Goal: Information Seeking & Learning: Learn about a topic

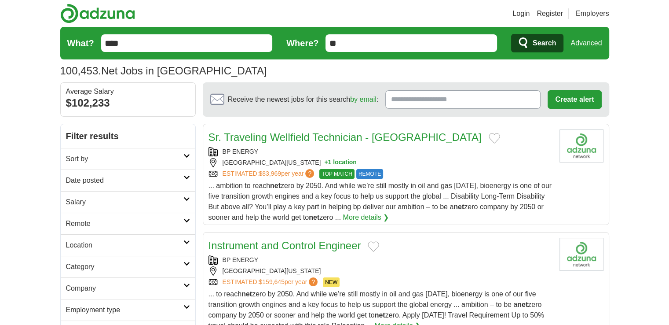
click at [533, 43] on span "Search" at bounding box center [544, 43] width 23 height 18
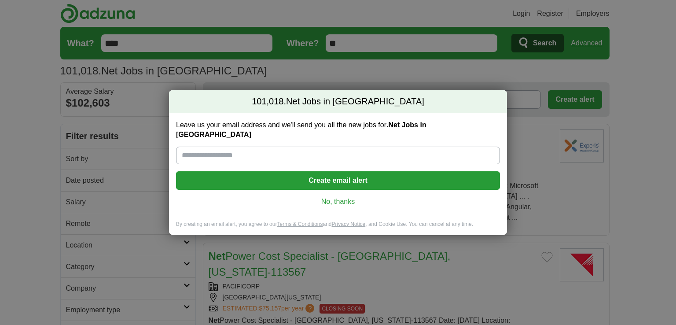
click at [341, 197] on link "No, thanks" at bounding box center [338, 202] width 310 height 10
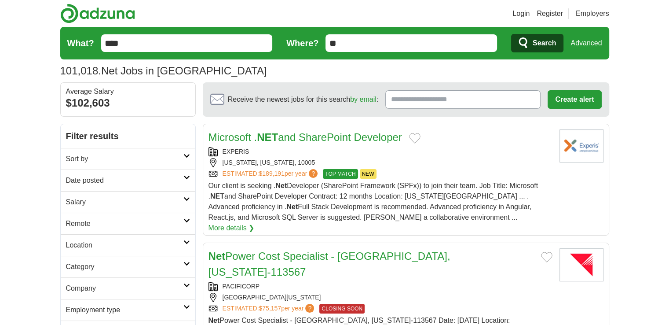
click at [523, 12] on link "Login" at bounding box center [521, 13] width 17 height 11
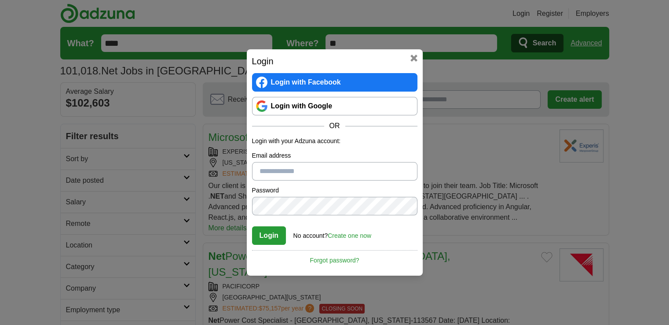
click at [292, 171] on input "Email address" at bounding box center [334, 171] width 165 height 18
type input "**********"
click at [369, 143] on p "Login with your Adzuna account:" at bounding box center [334, 140] width 165 height 9
click at [278, 234] on button "Login" at bounding box center [269, 235] width 34 height 18
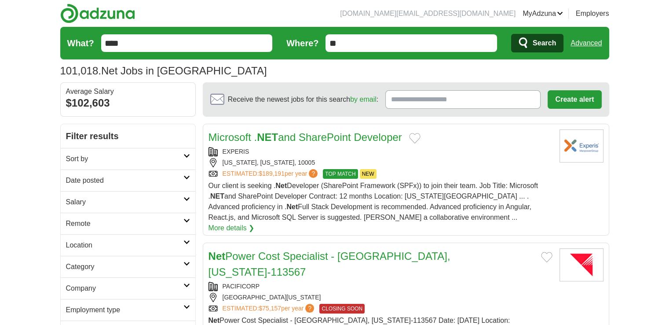
click at [191, 156] on link "Sort by" at bounding box center [128, 159] width 135 height 22
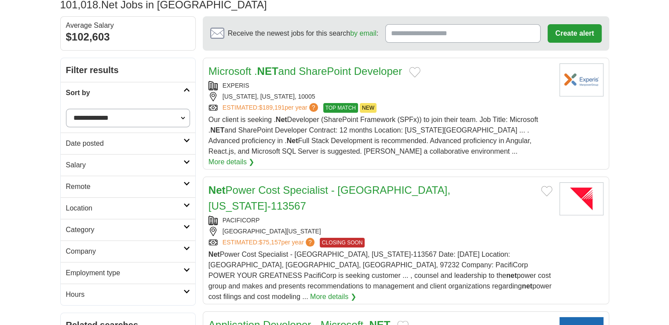
scroll to position [88, 0]
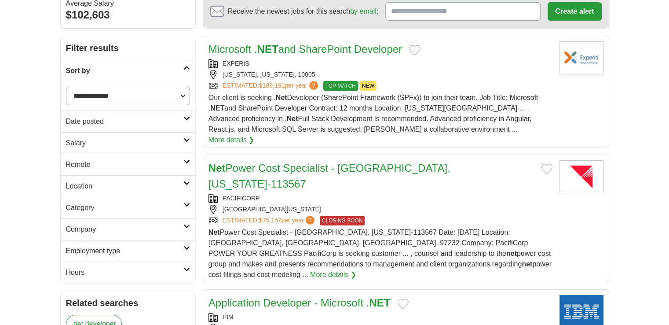
click at [185, 118] on icon at bounding box center [186, 118] width 7 height 4
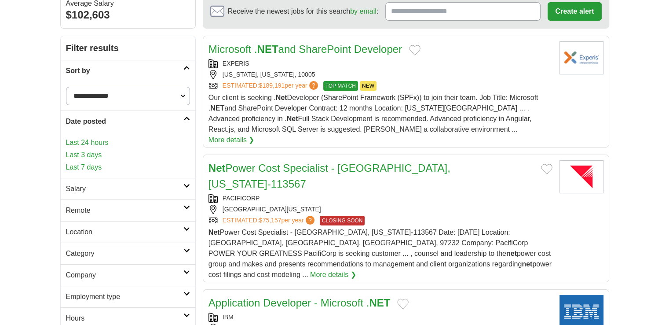
click at [158, 164] on link "Last 7 days" at bounding box center [128, 167] width 124 height 11
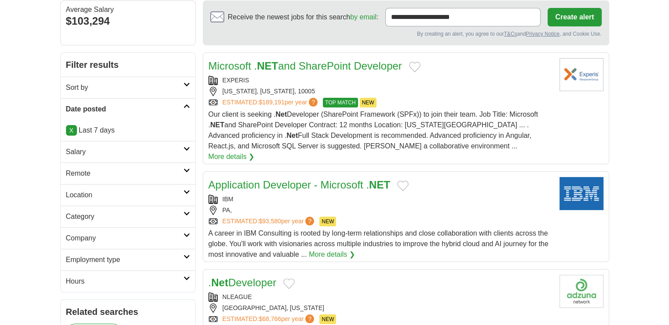
scroll to position [88, 0]
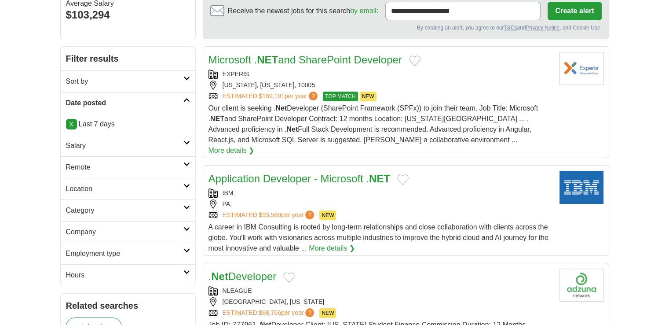
click at [185, 143] on icon at bounding box center [186, 142] width 7 height 4
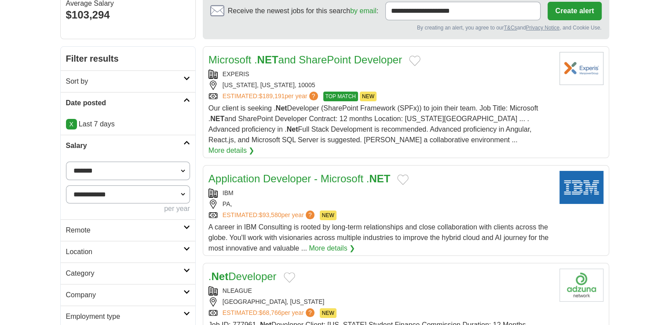
click at [181, 169] on select "**********" at bounding box center [128, 170] width 124 height 18
select select "******"
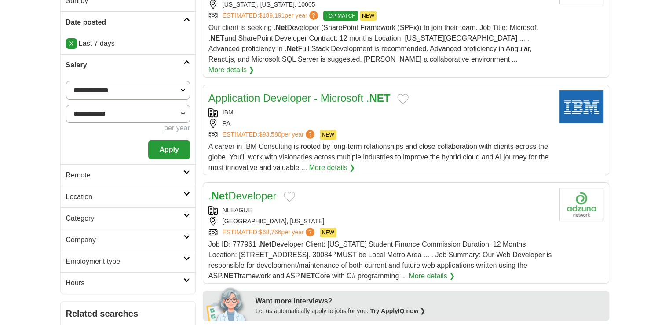
scroll to position [176, 0]
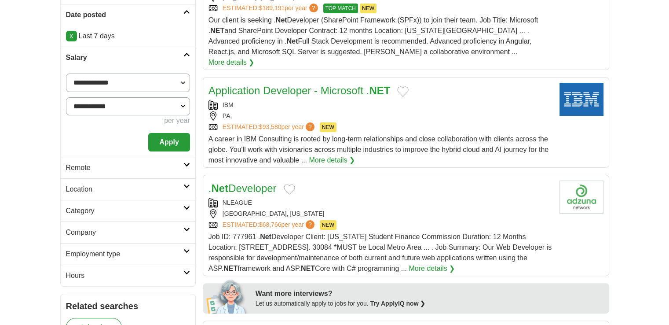
click at [172, 143] on button "Apply" at bounding box center [168, 142] width 41 height 18
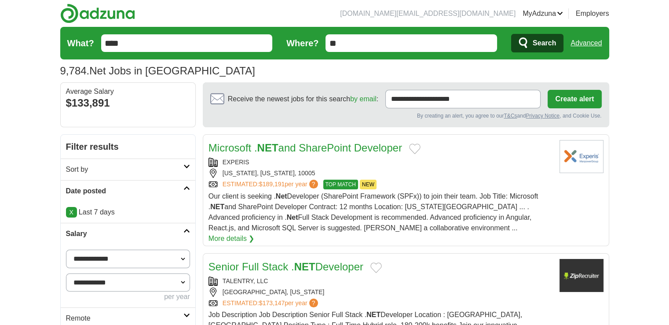
scroll to position [176, 0]
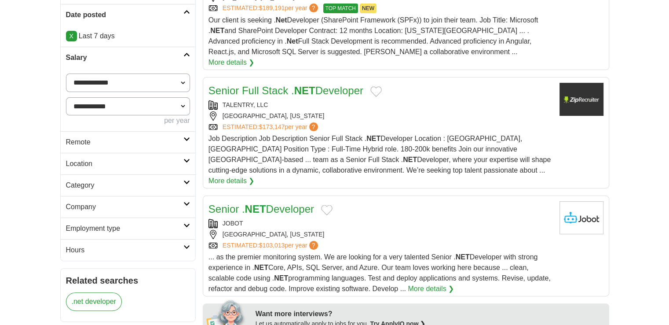
click at [189, 138] on icon at bounding box center [186, 139] width 7 height 4
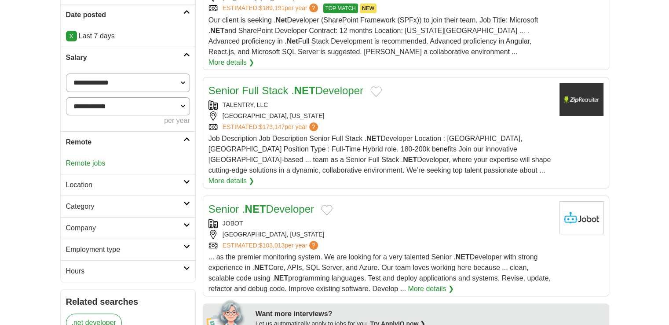
click at [80, 162] on link "Remote jobs" at bounding box center [86, 162] width 40 height 7
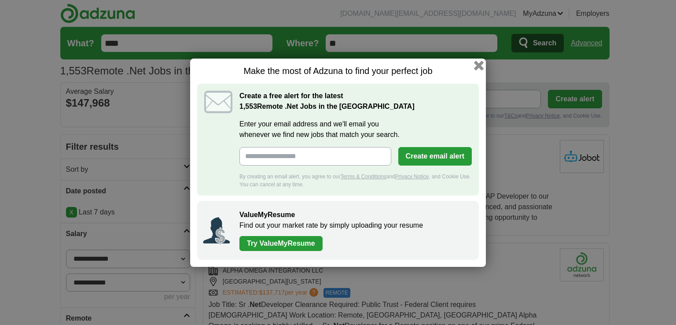
click at [480, 65] on button "button" at bounding box center [479, 65] width 10 height 10
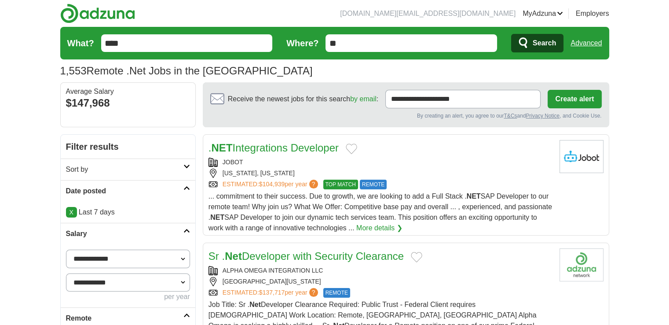
click at [199, 46] on input "****" at bounding box center [187, 43] width 172 height 18
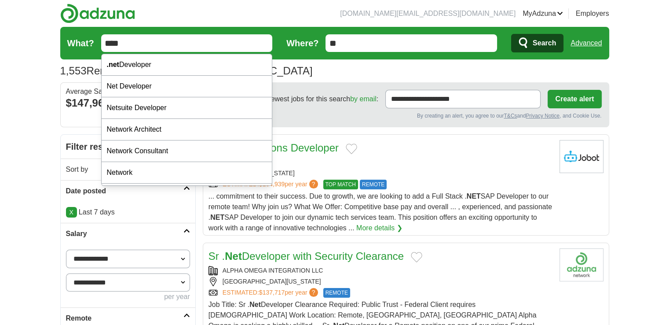
click at [364, 121] on section "**********" at bounding box center [406, 104] width 407 height 45
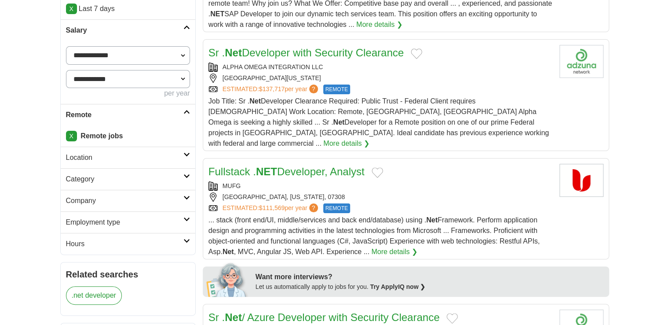
scroll to position [220, 0]
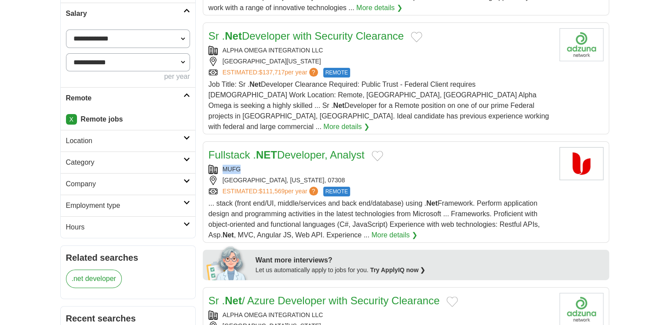
drag, startPoint x: 249, startPoint y: 157, endPoint x: 222, endPoint y: 154, distance: 27.5
click at [222, 165] on div "MUFG" at bounding box center [381, 169] width 344 height 9
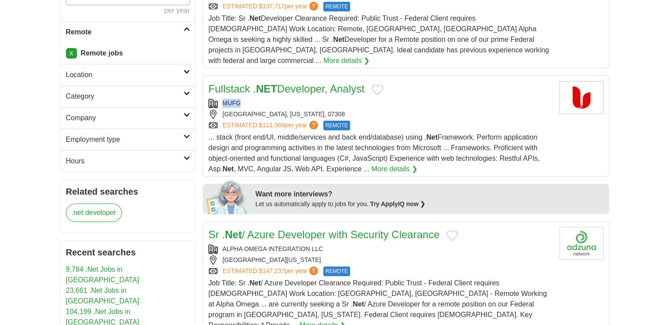
scroll to position [308, 0]
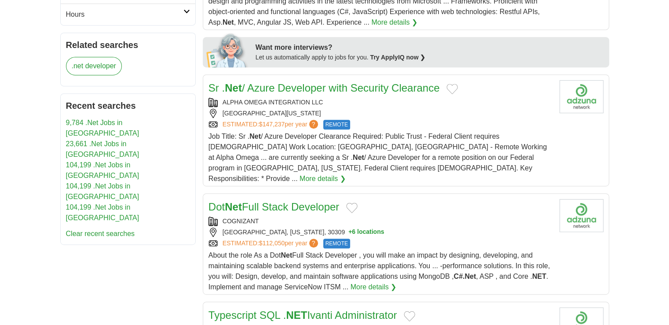
scroll to position [440, 0]
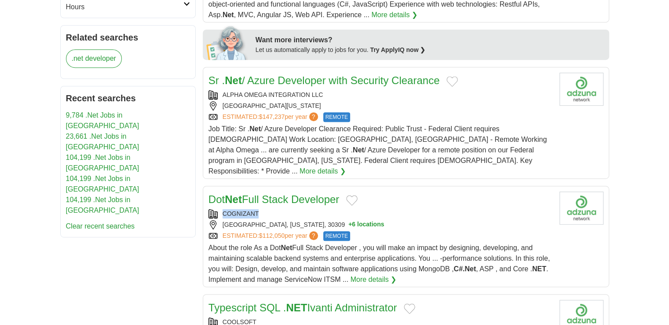
drag, startPoint x: 273, startPoint y: 188, endPoint x: 223, endPoint y: 190, distance: 49.3
click at [223, 209] on div "COGNIZANT" at bounding box center [381, 213] width 344 height 9
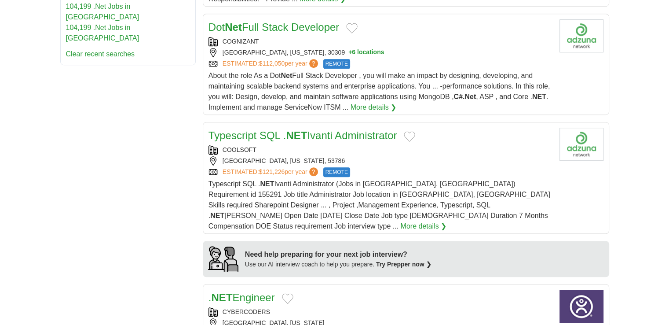
scroll to position [616, 0]
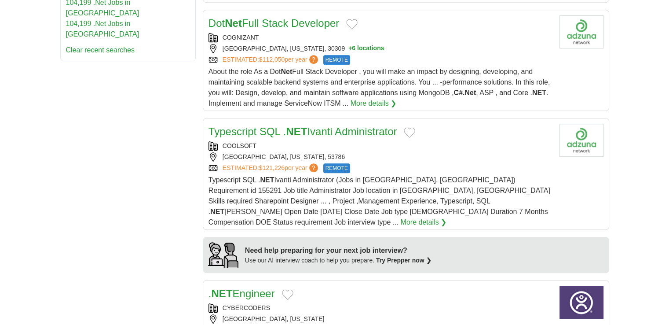
click at [410, 127] on button "Add to favorite jobs" at bounding box center [409, 132] width 11 height 11
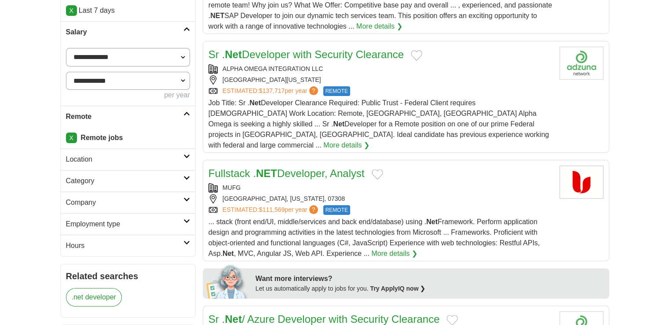
scroll to position [220, 0]
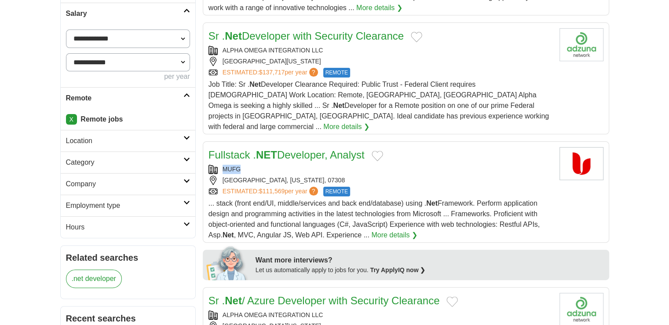
drag, startPoint x: 260, startPoint y: 161, endPoint x: 211, endPoint y: 139, distance: 54.0
click at [215, 147] on div "Fullstack . NET Developer, Analyst MUFG [GEOGRAPHIC_DATA], [US_STATE], 07308 ES…" at bounding box center [381, 193] width 344 height 93
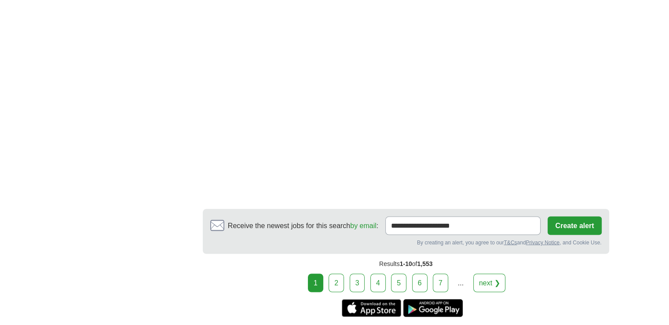
scroll to position [1452, 0]
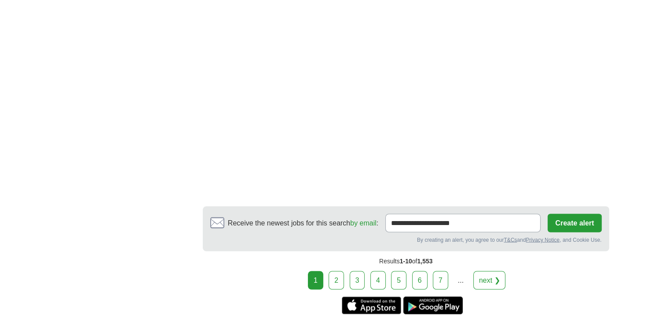
click at [338, 271] on link "2" at bounding box center [336, 280] width 15 height 18
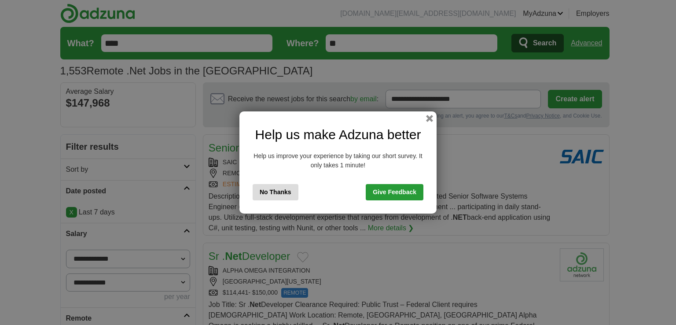
click at [430, 122] on div "Help us make Adzuna better Help us improve your experience by taking our short …" at bounding box center [337, 162] width 197 height 102
click at [427, 119] on button "button" at bounding box center [430, 119] width 10 height 10
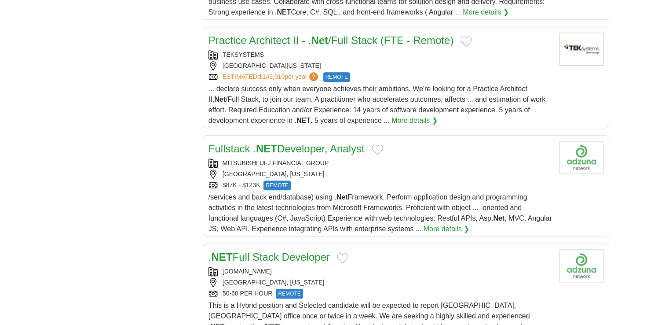
scroll to position [1056, 0]
